Goal: Communication & Community: Connect with others

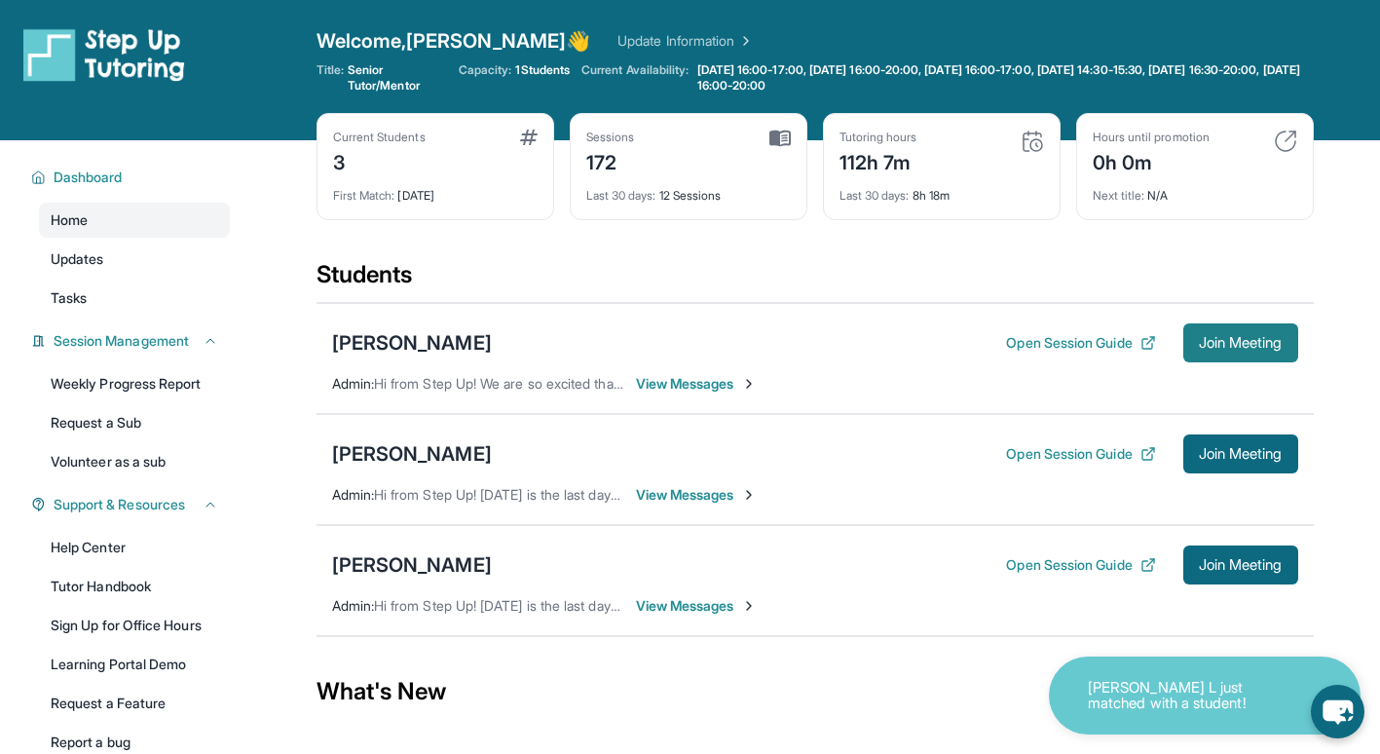
click at [1245, 332] on button "Join Meeting" at bounding box center [1240, 342] width 115 height 39
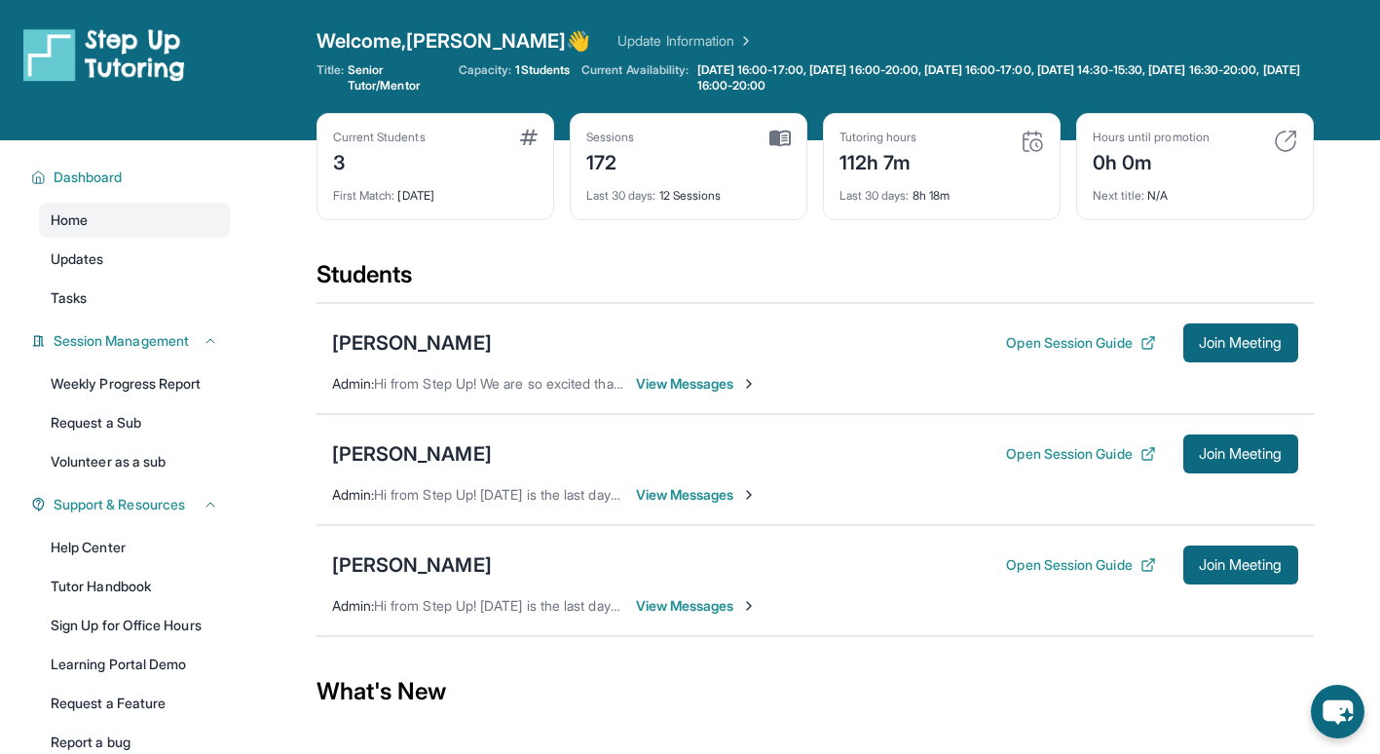
click at [704, 381] on span "View Messages" at bounding box center [697, 383] width 122 height 19
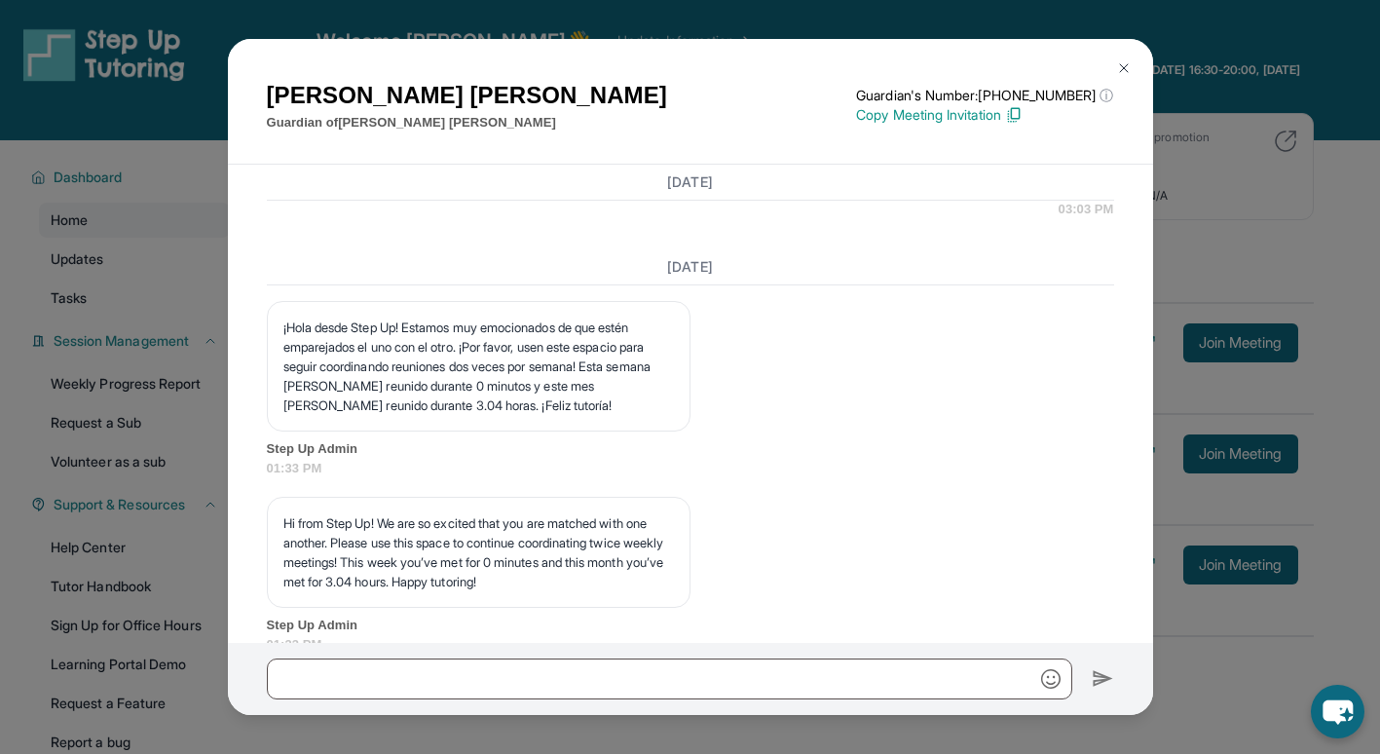
scroll to position [5287, 0]
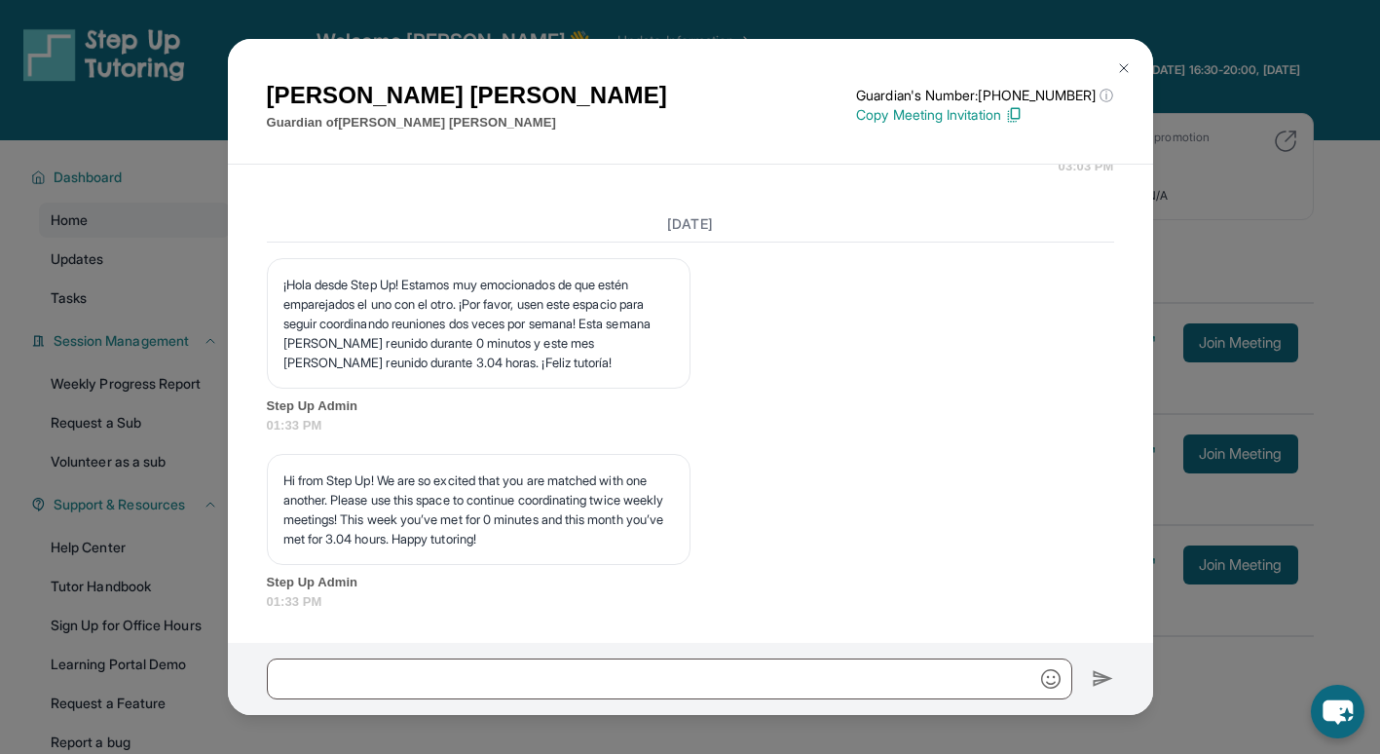
click at [1127, 63] on img at bounding box center [1124, 68] width 16 height 16
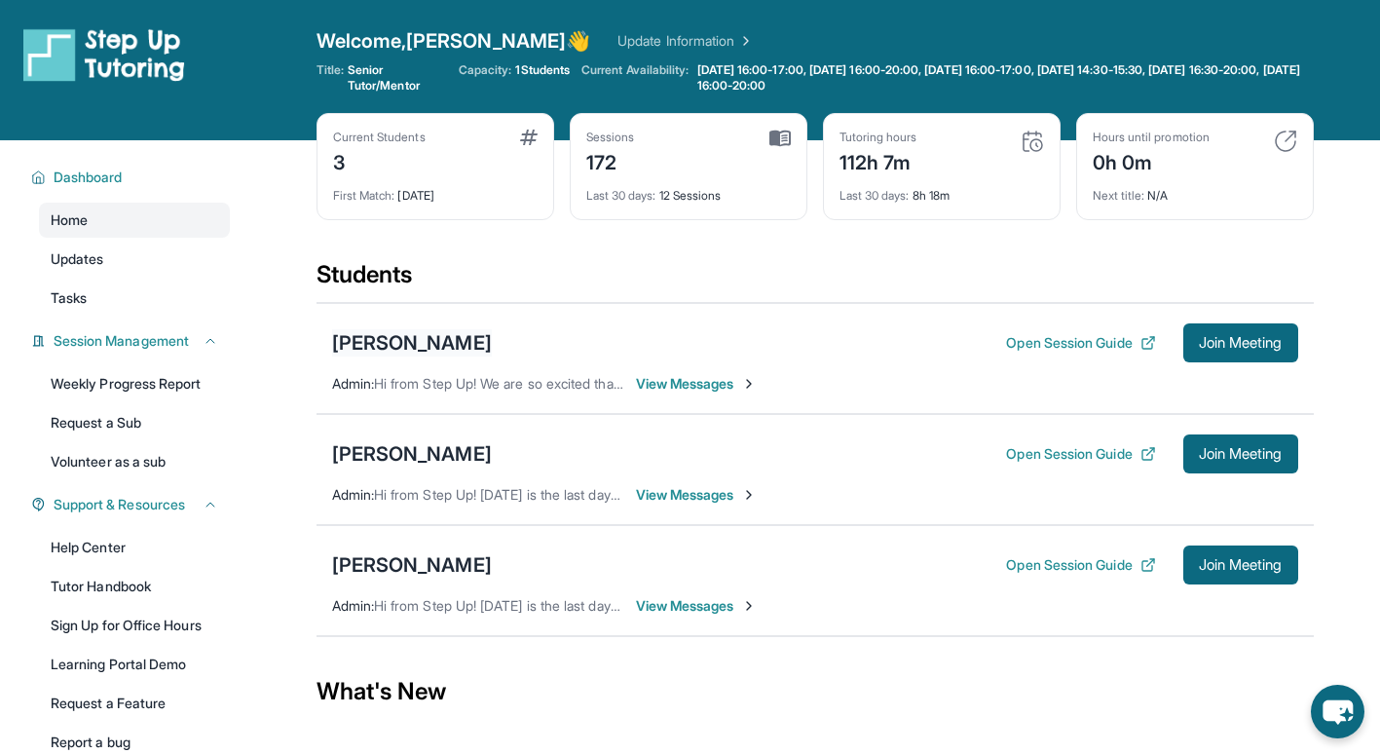
click at [467, 345] on div "[PERSON_NAME]" at bounding box center [412, 342] width 160 height 27
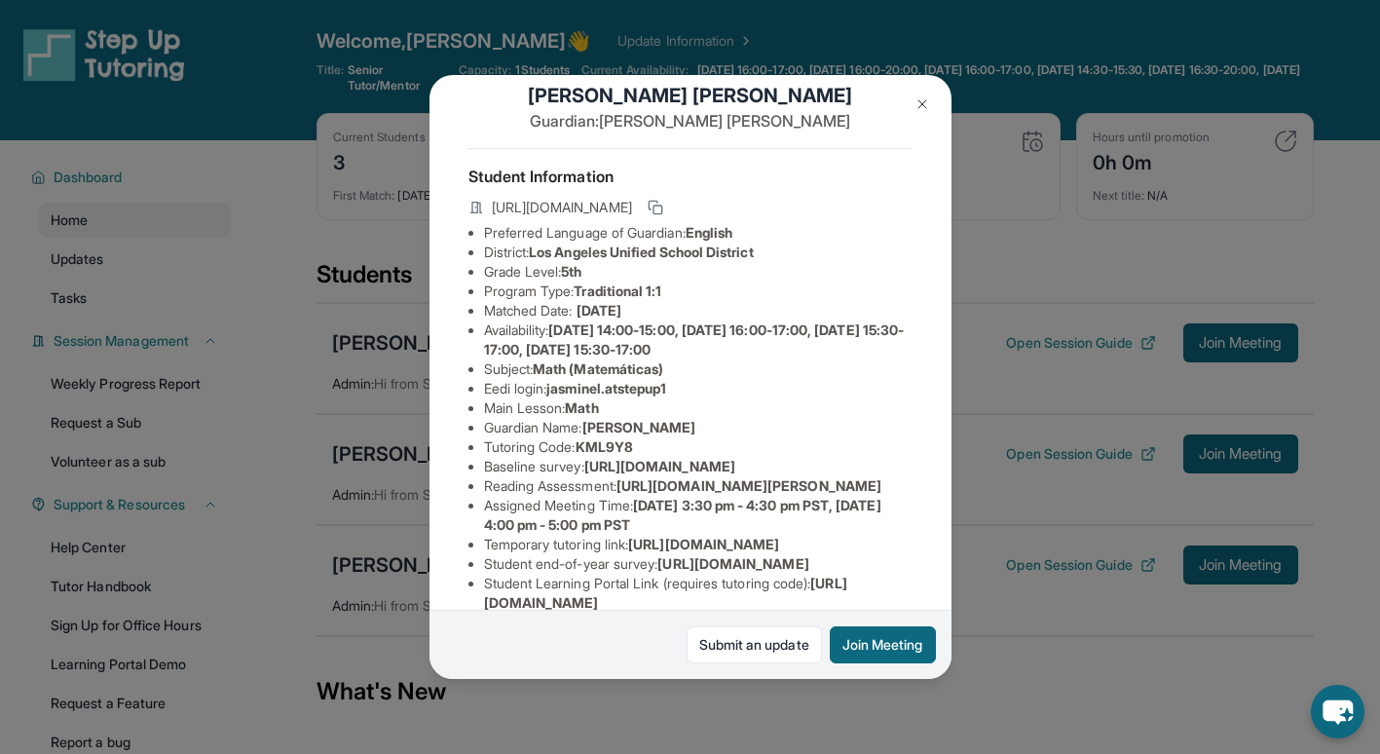
scroll to position [0, 0]
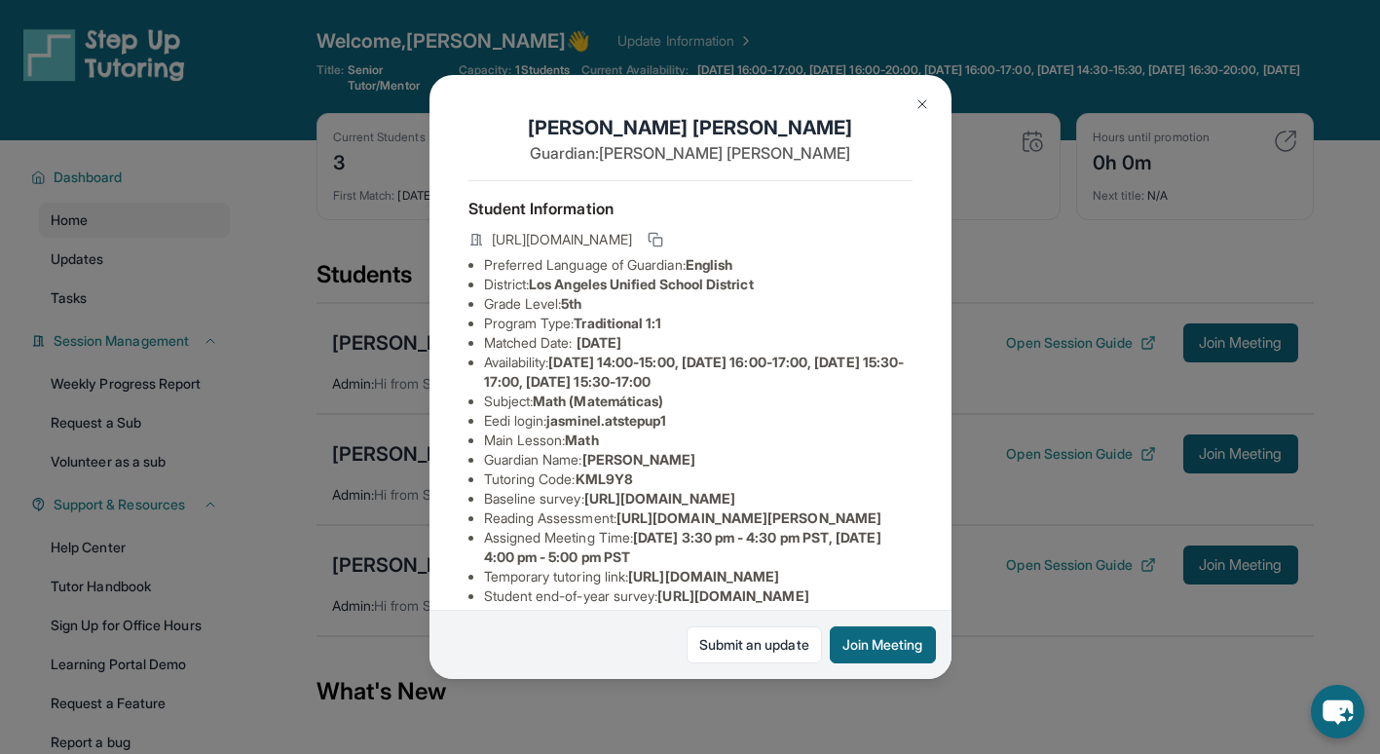
click at [927, 102] on img at bounding box center [922, 104] width 16 height 16
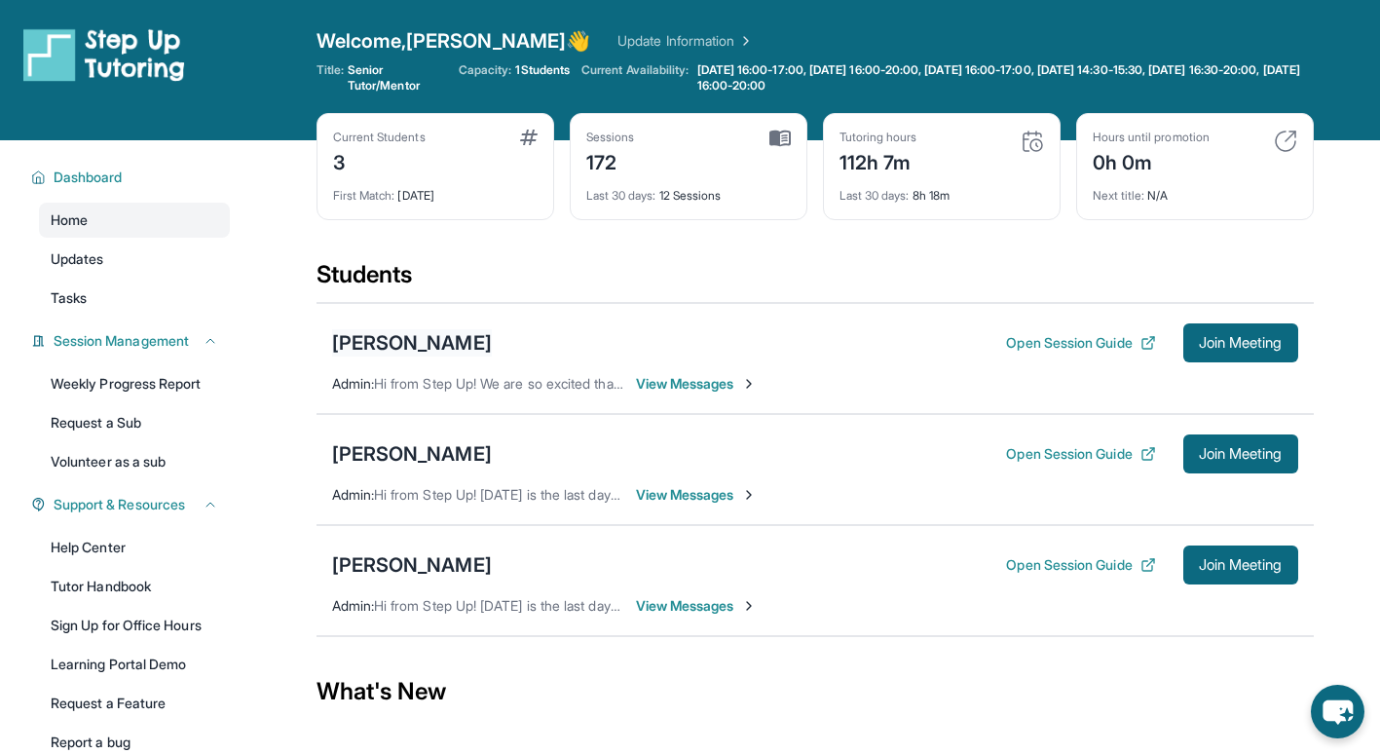
click at [430, 332] on div "[PERSON_NAME]" at bounding box center [412, 342] width 160 height 27
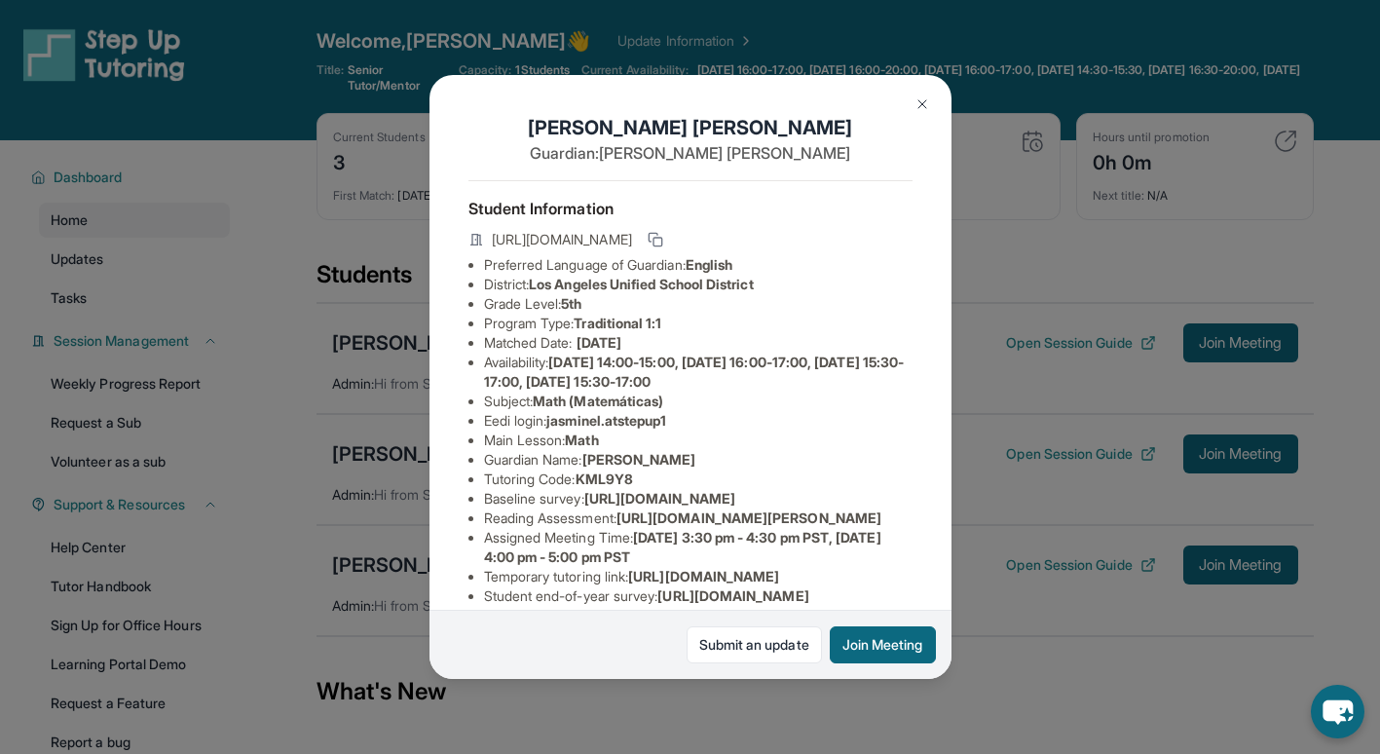
click at [920, 104] on img at bounding box center [922, 104] width 16 height 16
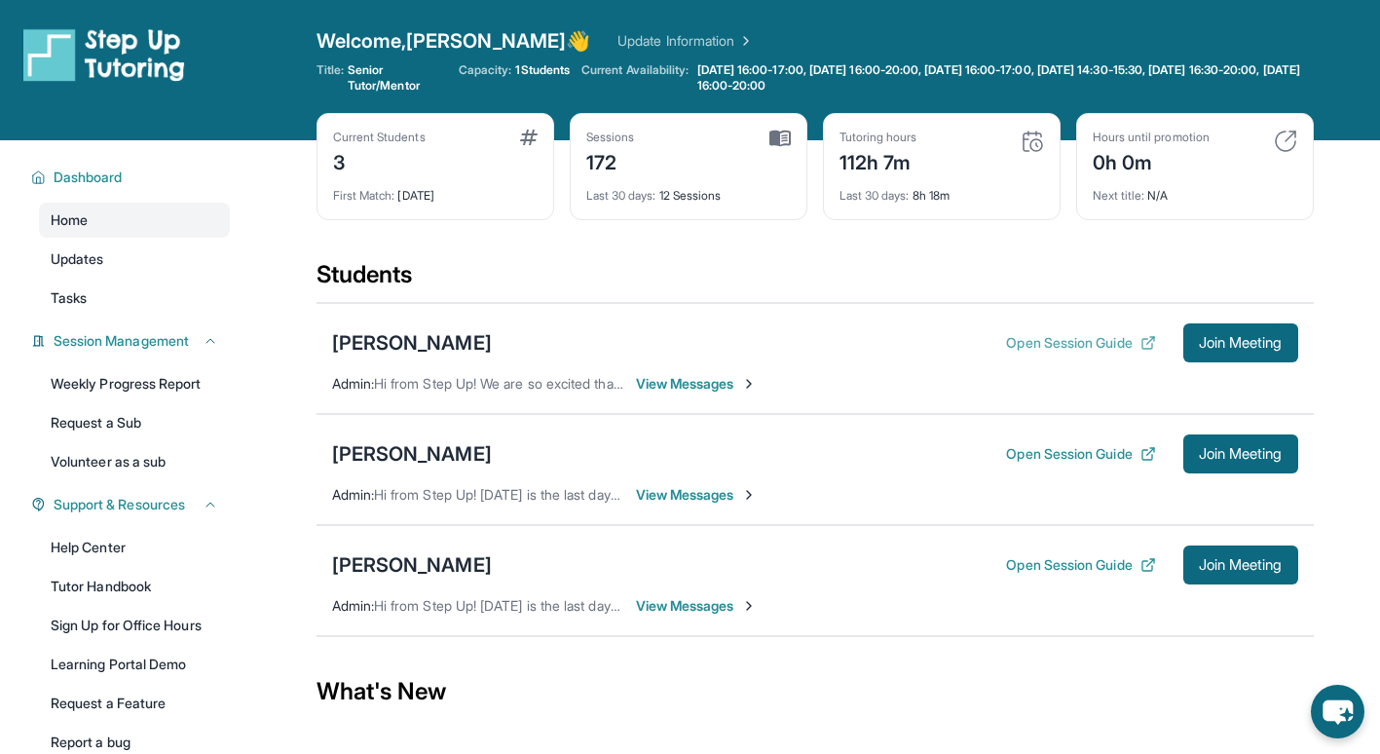
click at [1062, 342] on button "Open Session Guide" at bounding box center [1080, 342] width 149 height 19
